Goal: Transaction & Acquisition: Purchase product/service

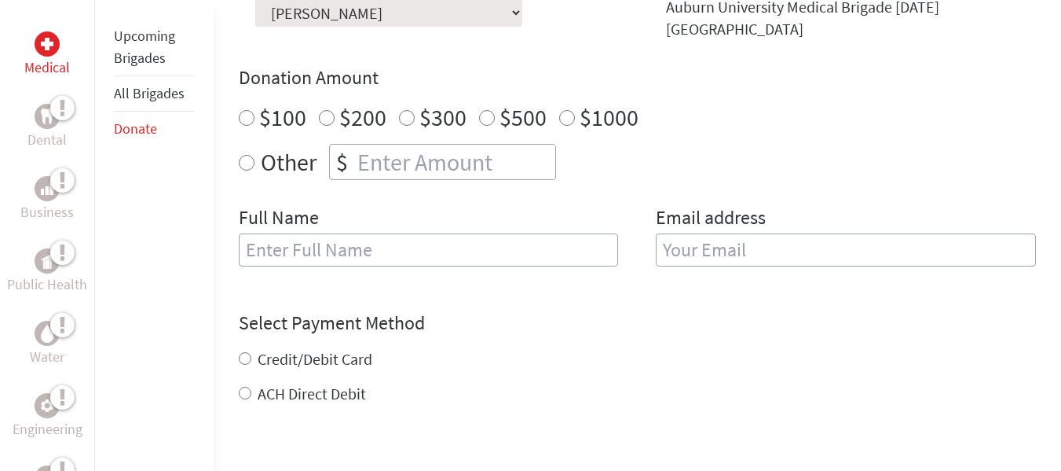
scroll to position [529, 0]
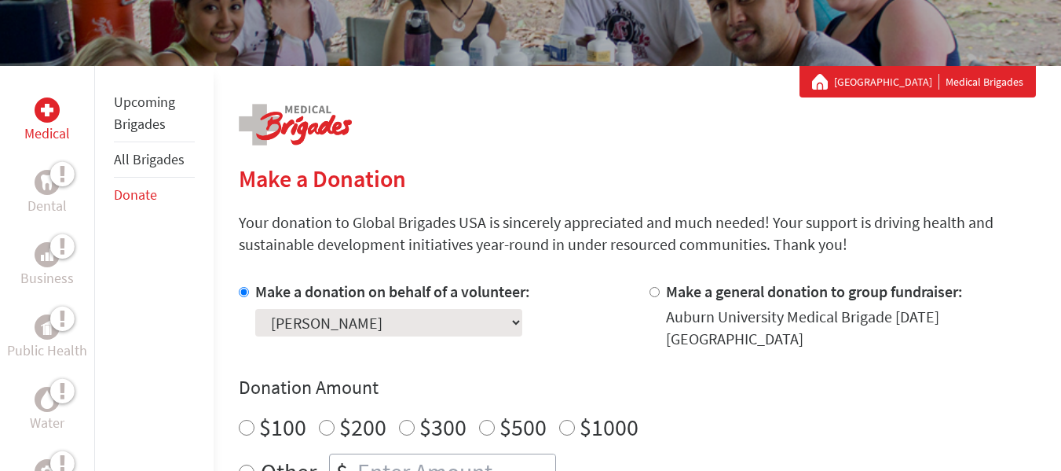
scroll to position [244, 0]
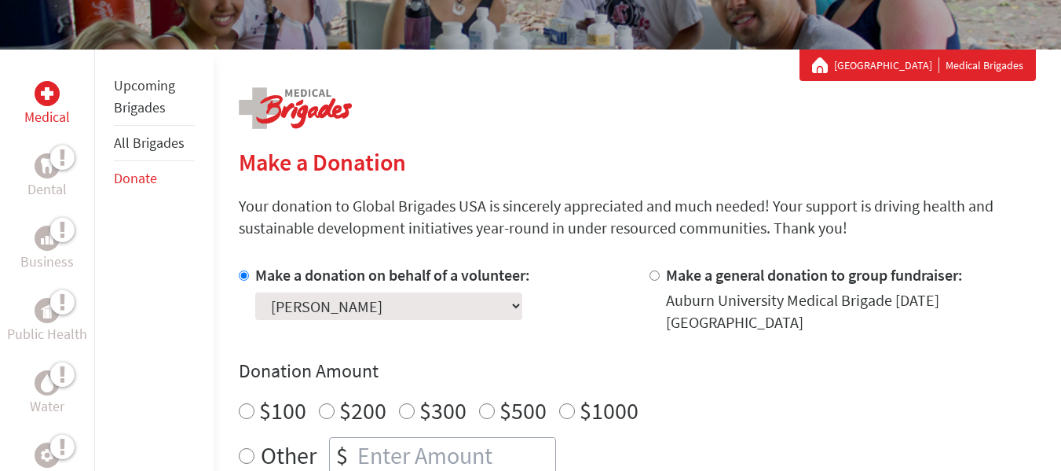
click at [249, 415] on input "$100" at bounding box center [247, 411] width 16 height 16
radio input "true"
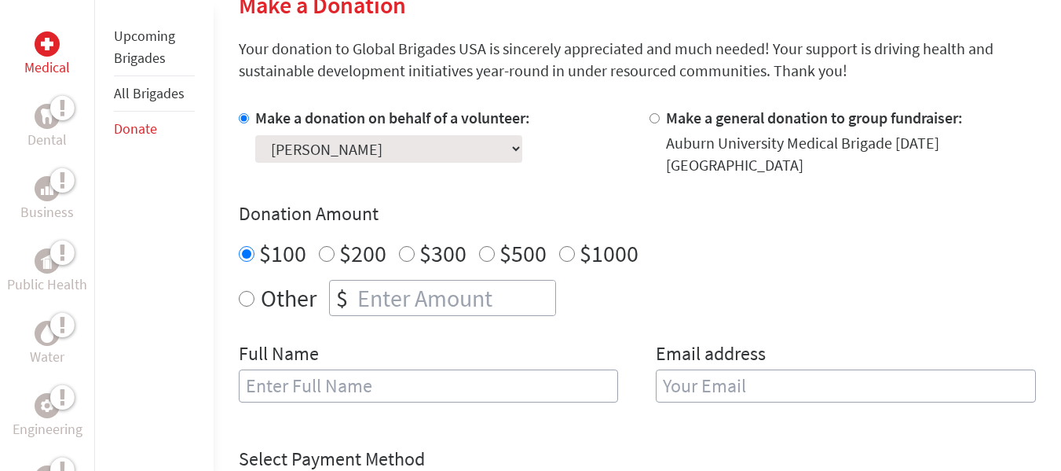
radio input "true"
click at [396, 296] on input "number" at bounding box center [454, 297] width 201 height 35
click at [368, 380] on input "text" at bounding box center [429, 385] width 380 height 33
type input "destiny"
type input "Ezeoha"
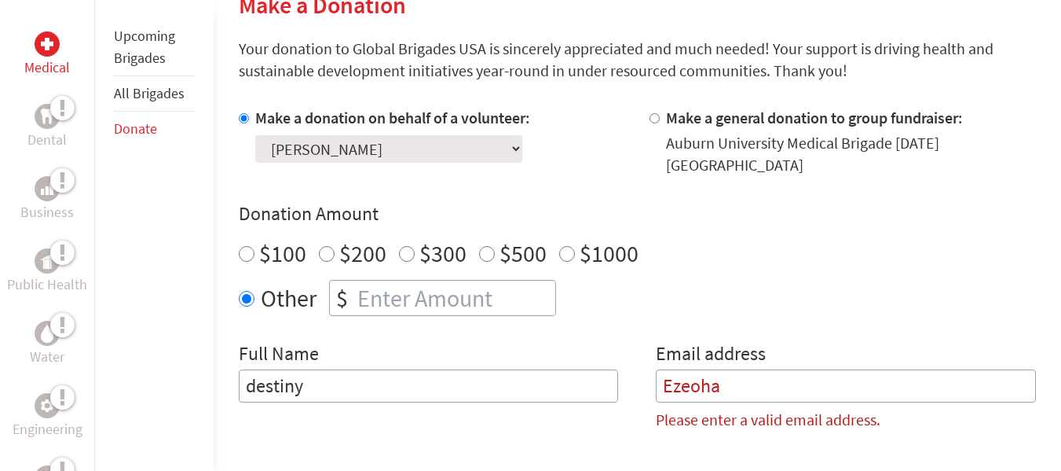
click at [252, 381] on input "destiny" at bounding box center [429, 385] width 380 height 33
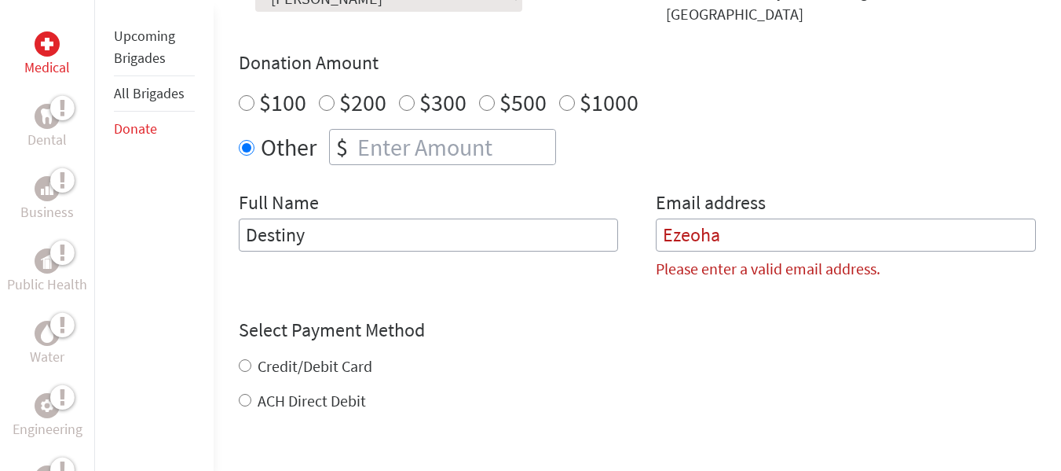
scroll to position [558, 0]
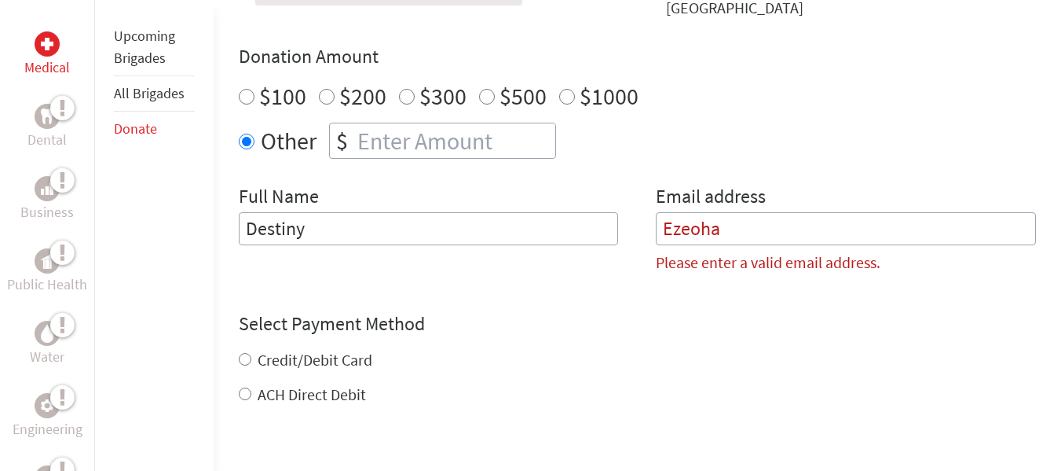
type input "Destiny"
drag, startPoint x: 753, startPoint y: 234, endPoint x: 591, endPoint y: 229, distance: 162.7
click at [591, 229] on div "Full Name Destiny Email address Ezeoha Please enter a valid email address." at bounding box center [637, 235] width 797 height 102
click at [562, 224] on input "Destiny" at bounding box center [429, 228] width 380 height 33
type input "[PERSON_NAME]"
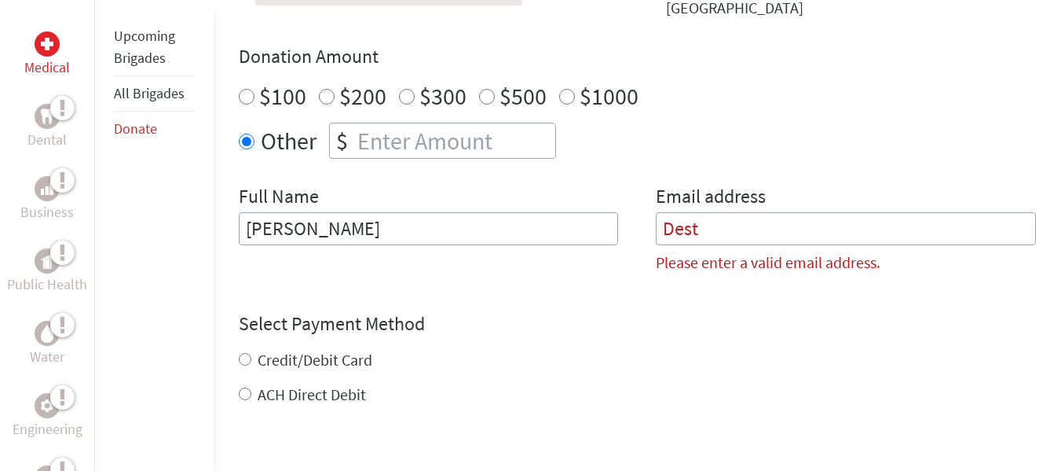
type input "[EMAIL_ADDRESS][DOMAIN_NAME]"
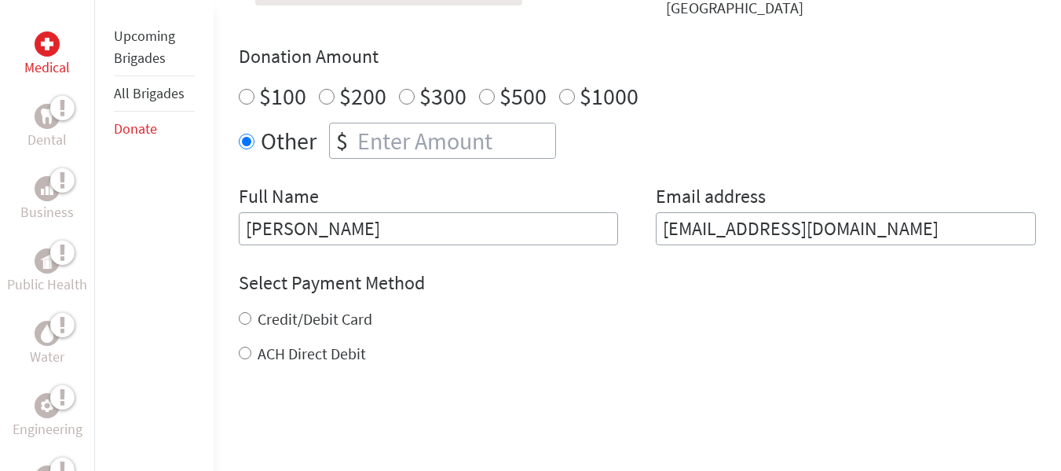
click at [241, 325] on div "Credit/Debit Card" at bounding box center [637, 319] width 797 height 22
drag, startPoint x: 244, startPoint y: 317, endPoint x: 250, endPoint y: 401, distance: 85.1
click at [244, 317] on input "Credit/Debit Card" at bounding box center [245, 318] width 13 height 13
radio input "true"
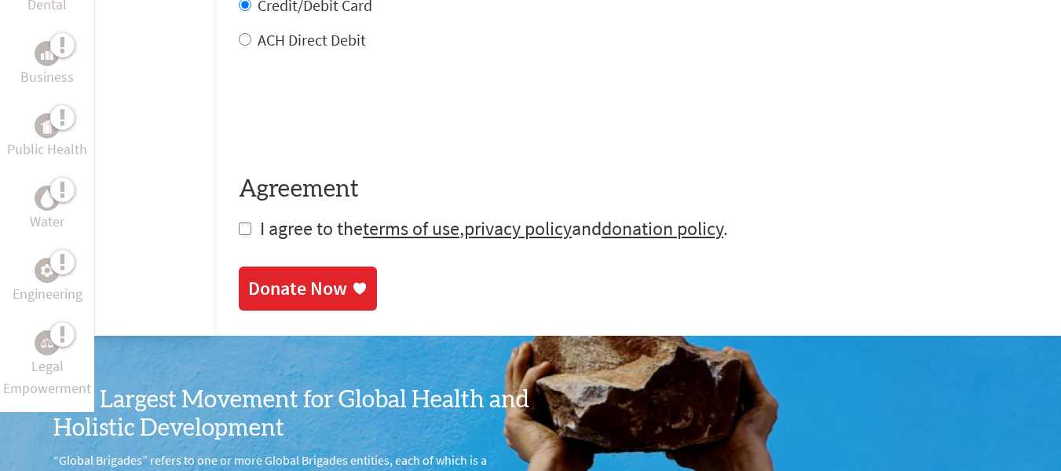
scroll to position [872, 0]
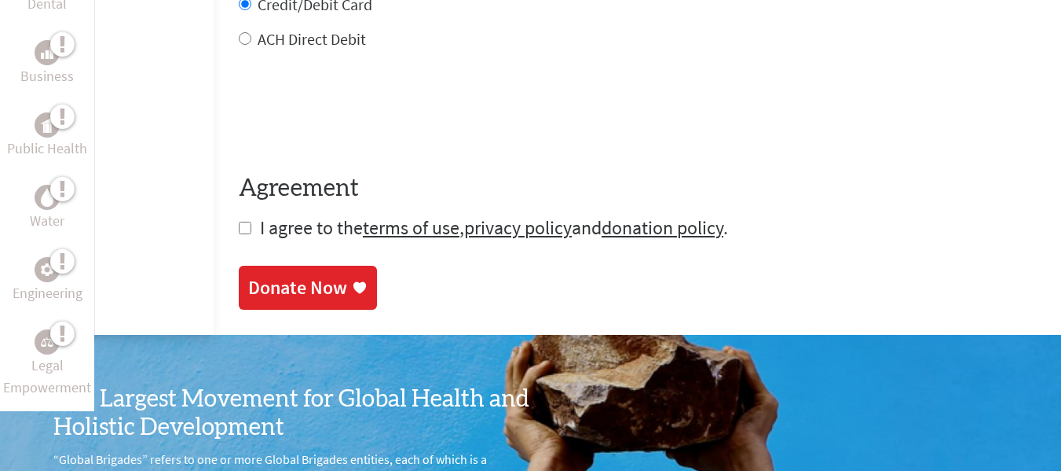
click at [248, 227] on input "checkbox" at bounding box center [245, 228] width 13 height 13
checkbox input "true"
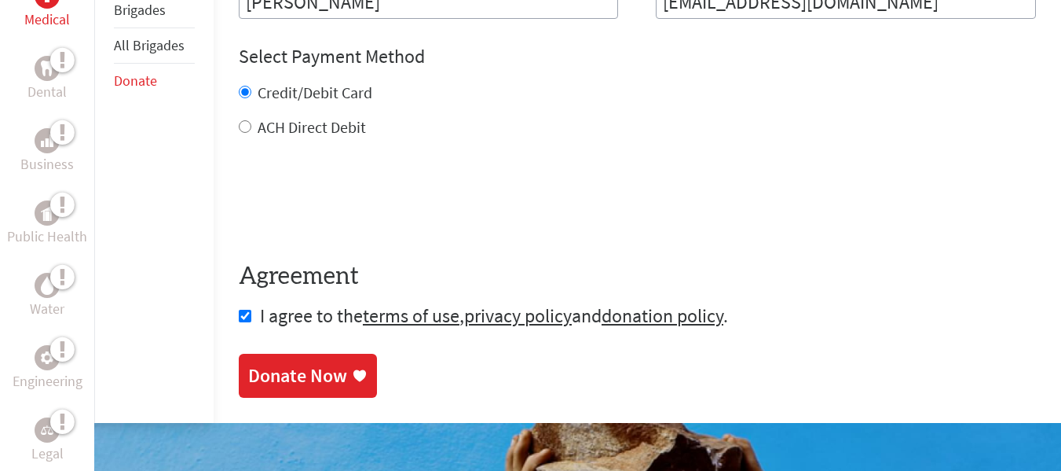
scroll to position [793, 0]
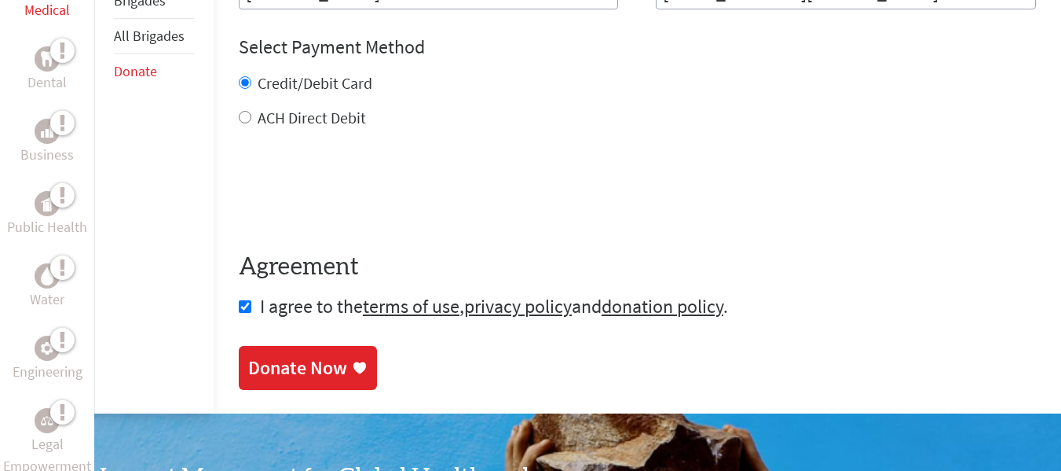
click at [314, 382] on link "Donate Now" at bounding box center [308, 368] width 138 height 44
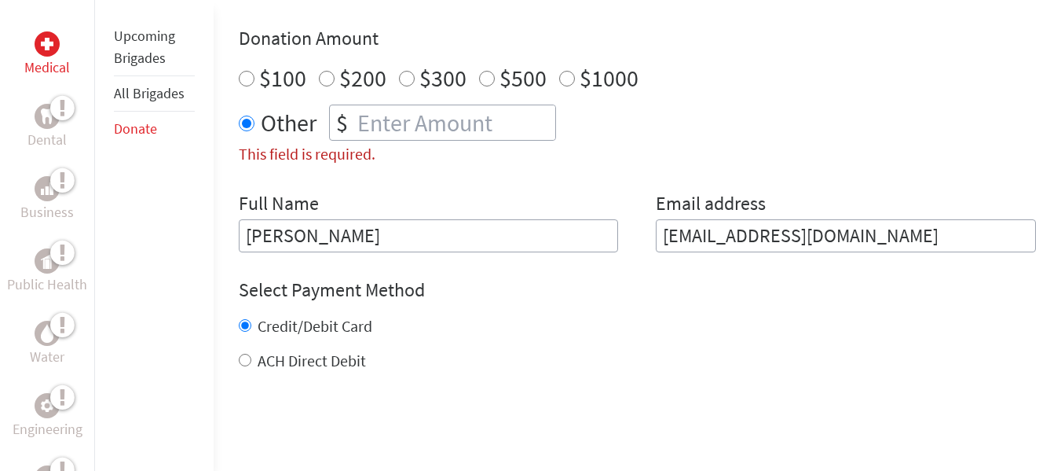
scroll to position [507, 0]
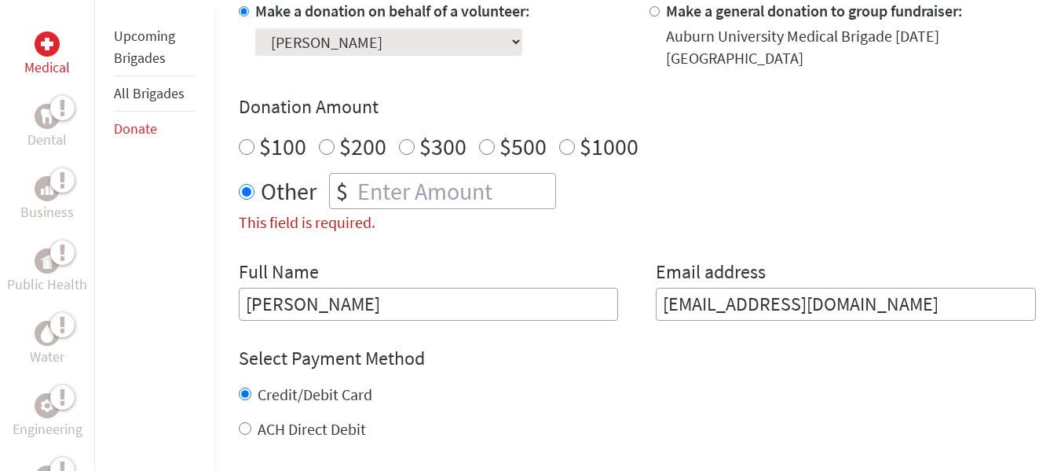
click at [254, 152] on div "$100" at bounding box center [273, 146] width 68 height 28
click at [247, 147] on input "$100" at bounding box center [247, 147] width 16 height 16
radio input "true"
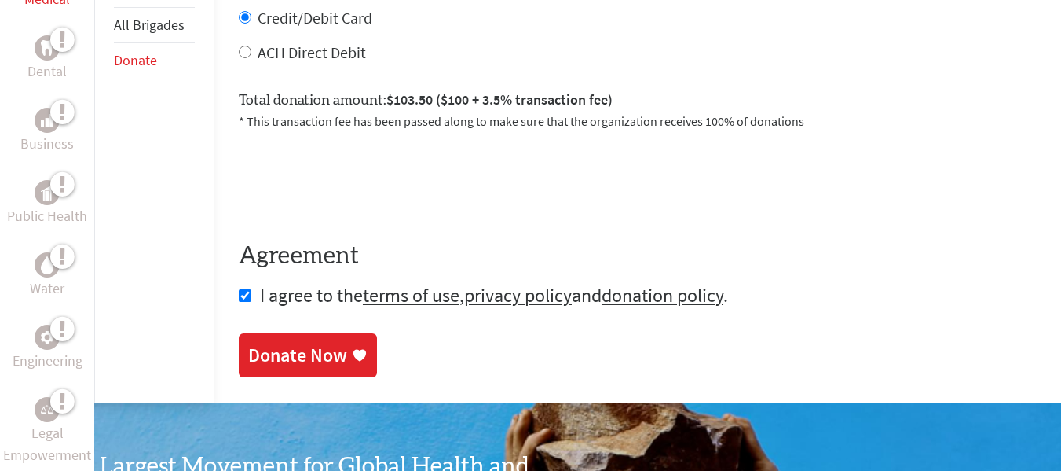
scroll to position [979, 0]
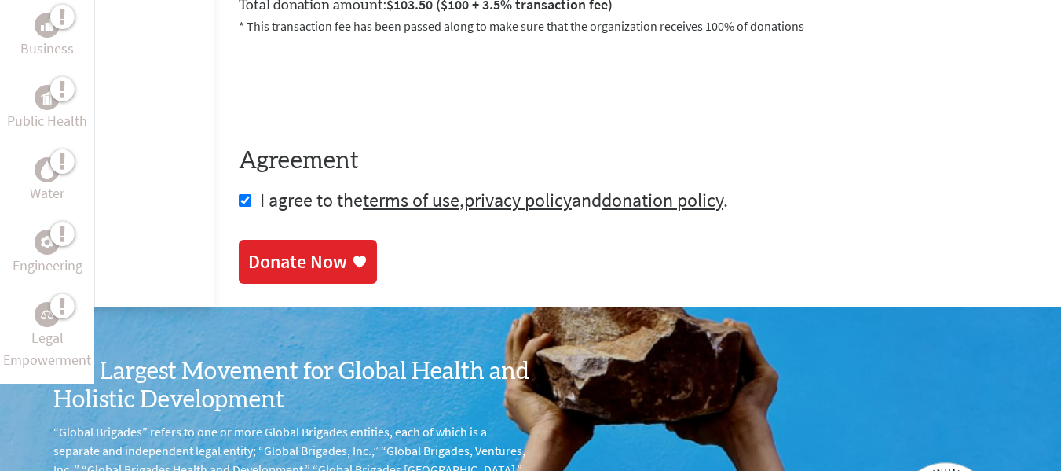
click at [330, 268] on div "Donate Now" at bounding box center [297, 261] width 99 height 25
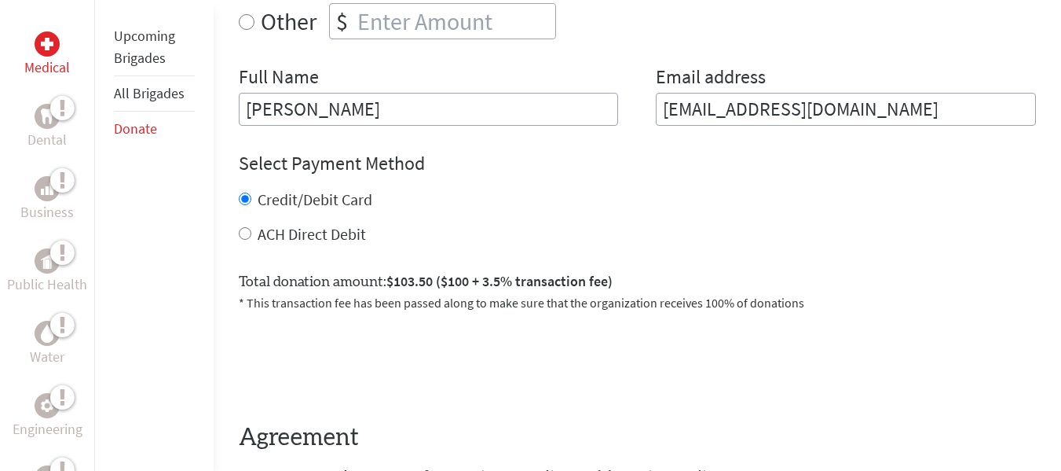
scroll to position [707, 0]
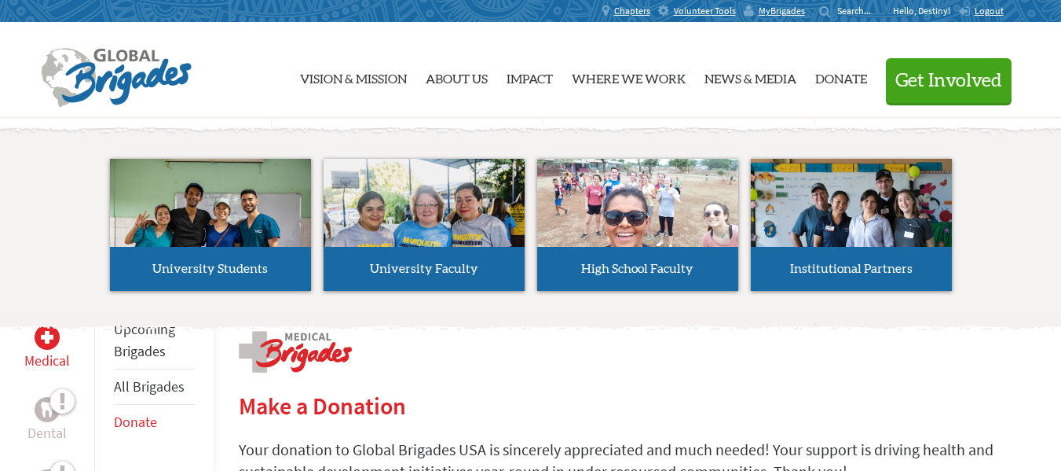
click at [940, 86] on span "Get Involved" at bounding box center [949, 80] width 107 height 19
click at [923, 88] on span "Get Involved" at bounding box center [949, 80] width 107 height 19
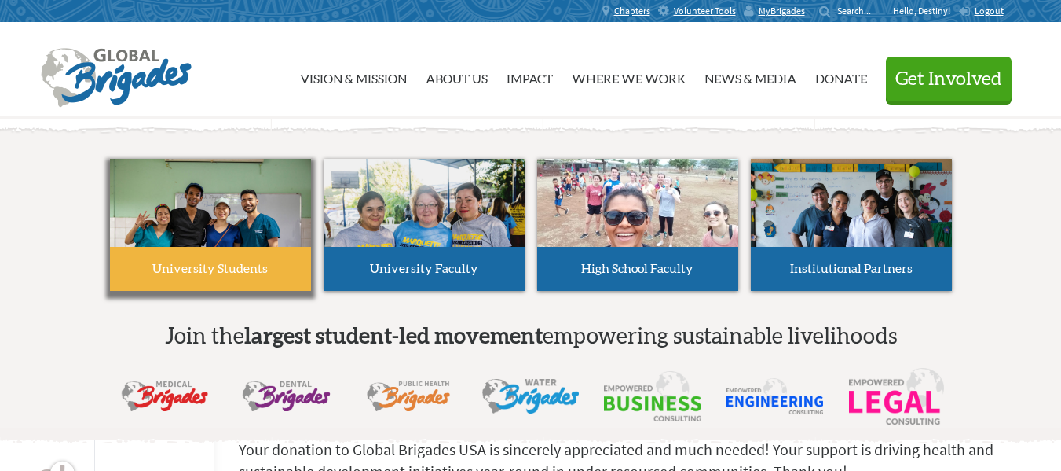
click at [233, 252] on div "University Students" at bounding box center [210, 269] width 201 height 44
